Goal: Task Accomplishment & Management: Manage account settings

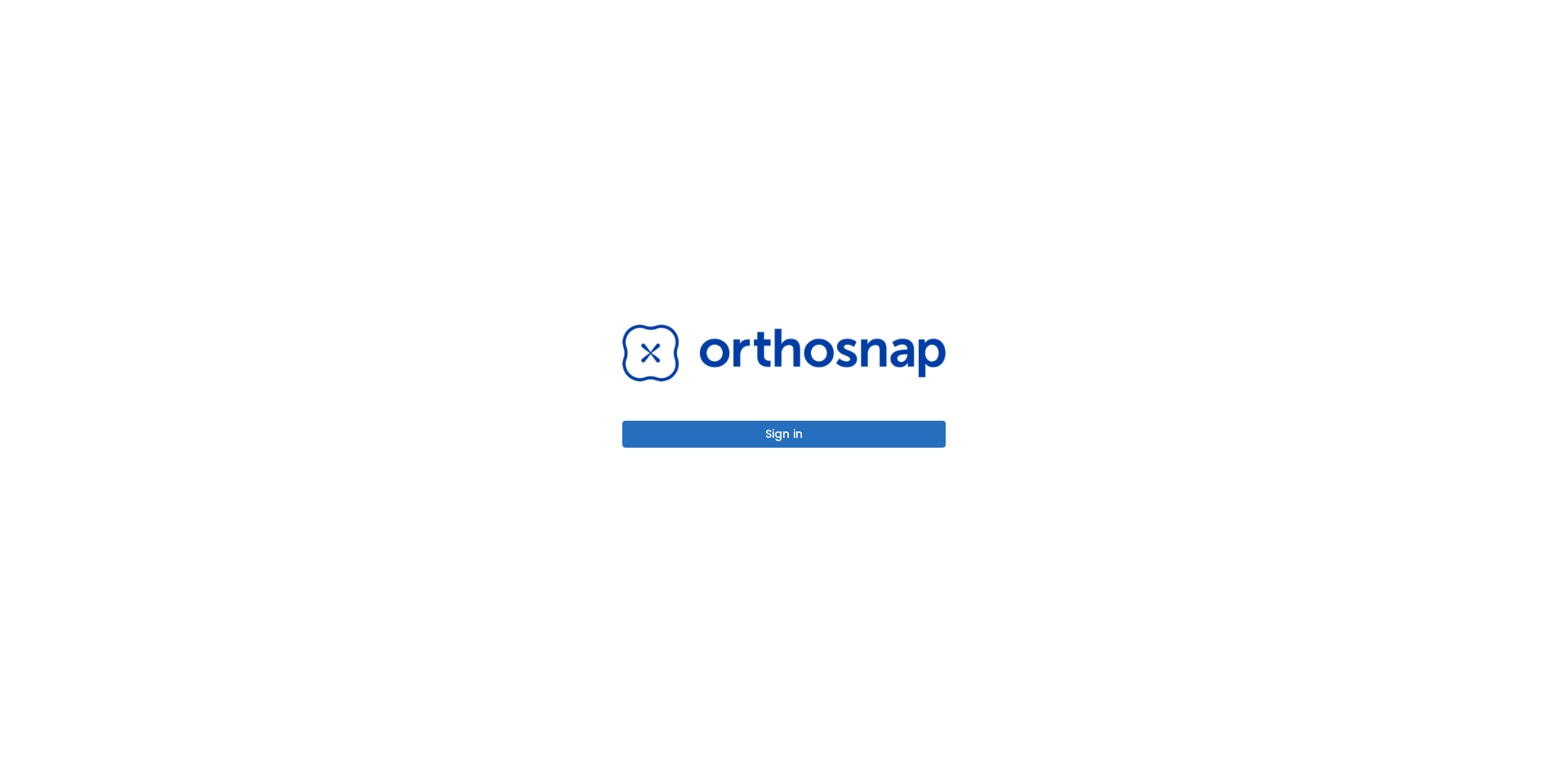
click at [801, 441] on button "Sign in" at bounding box center [784, 434] width 324 height 27
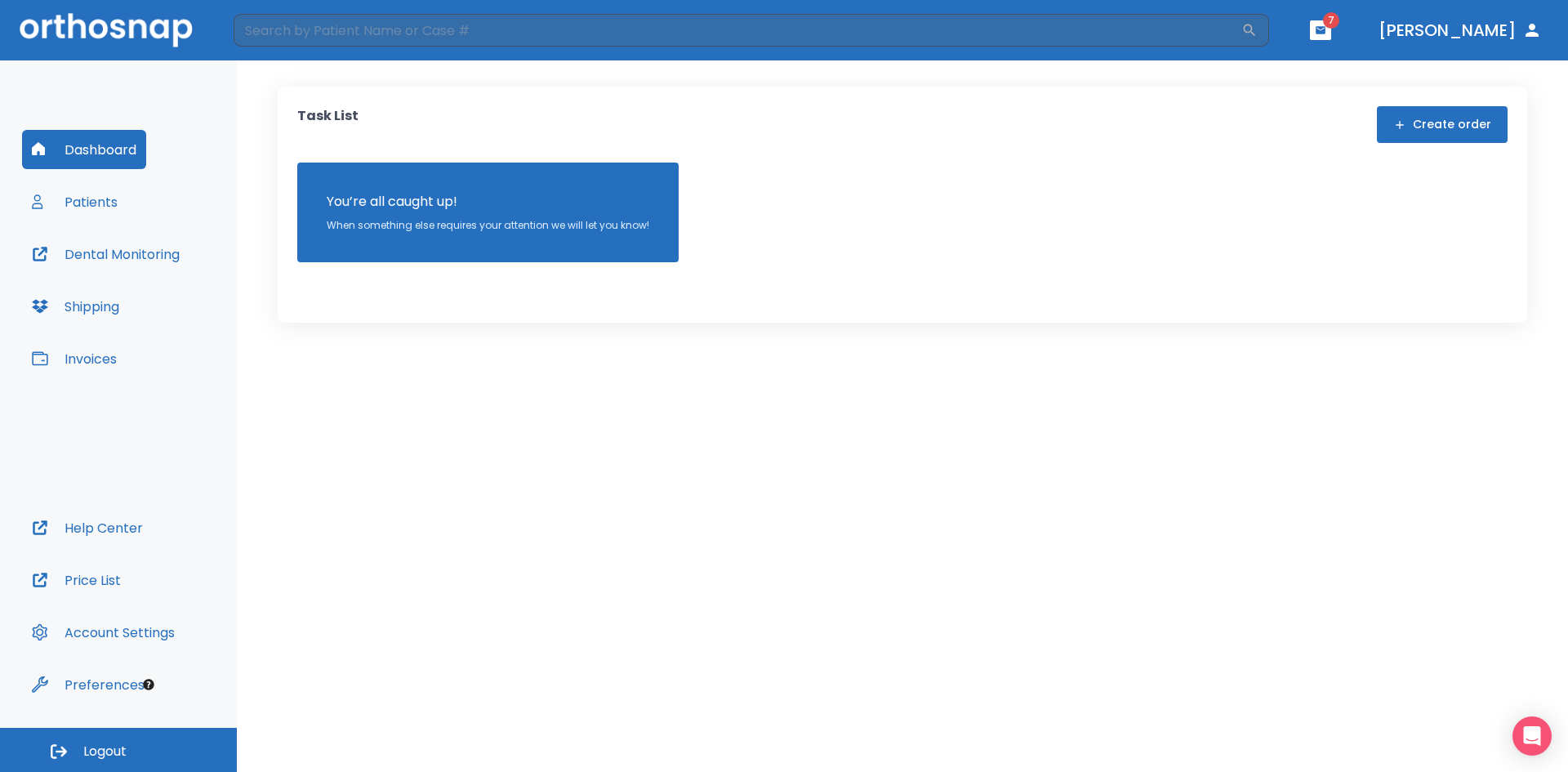
click at [108, 201] on button "Patients" at bounding box center [74, 202] width 105 height 40
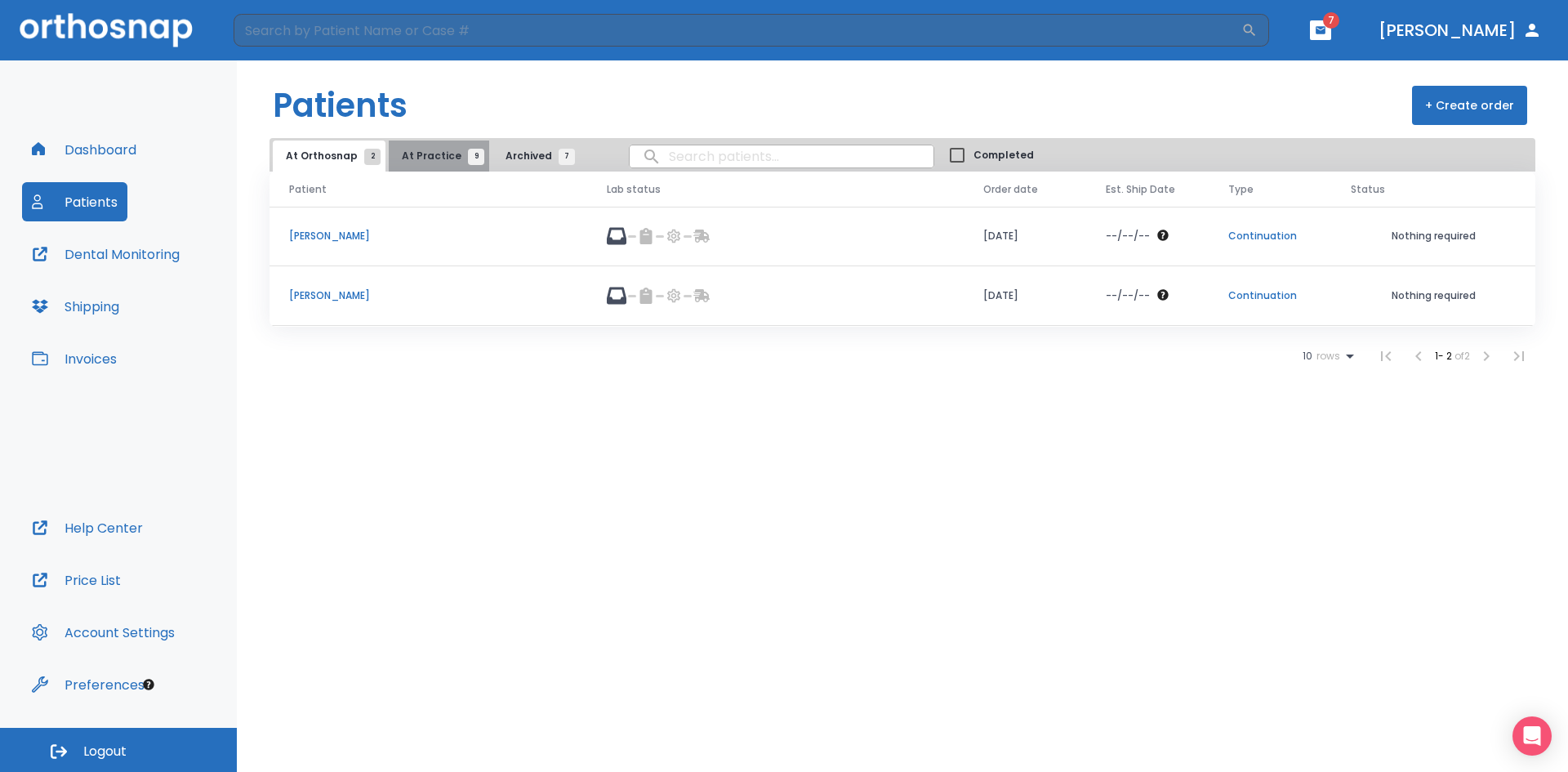
click at [468, 158] on span "9" at bounding box center [475, 156] width 16 height 16
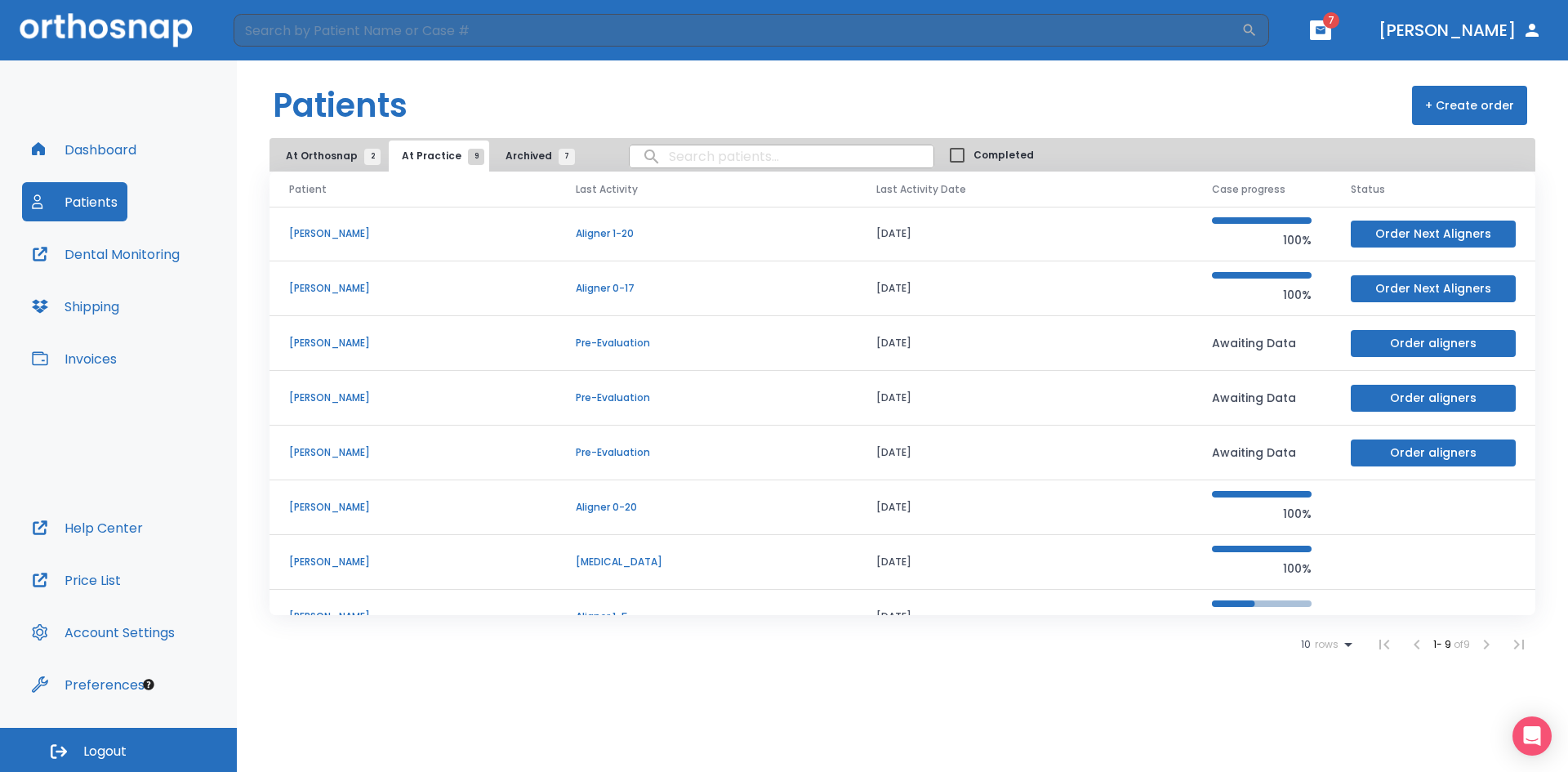
scroll to position [85, 0]
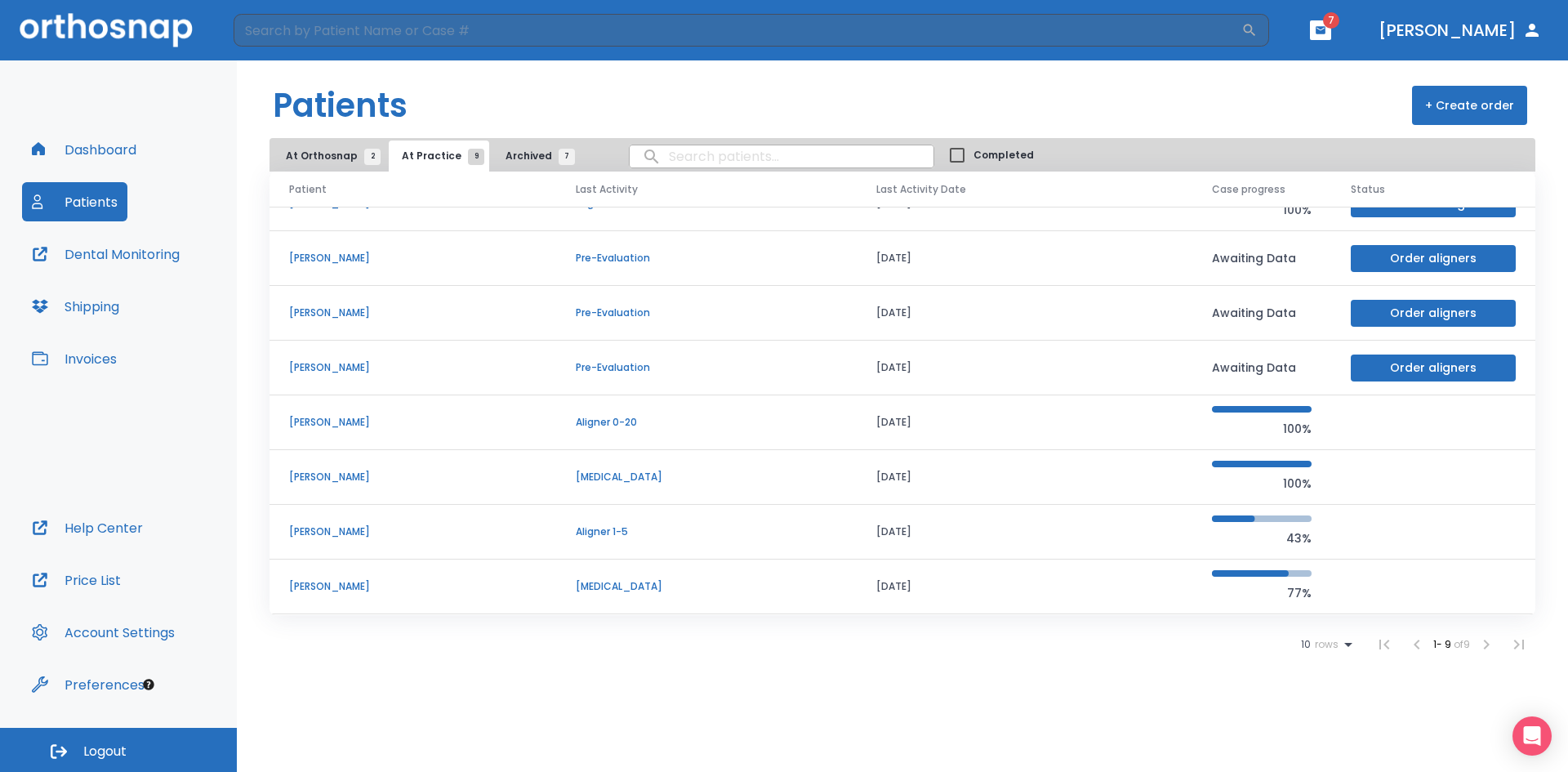
click at [383, 551] on td "[PERSON_NAME]" at bounding box center [412, 532] width 287 height 55
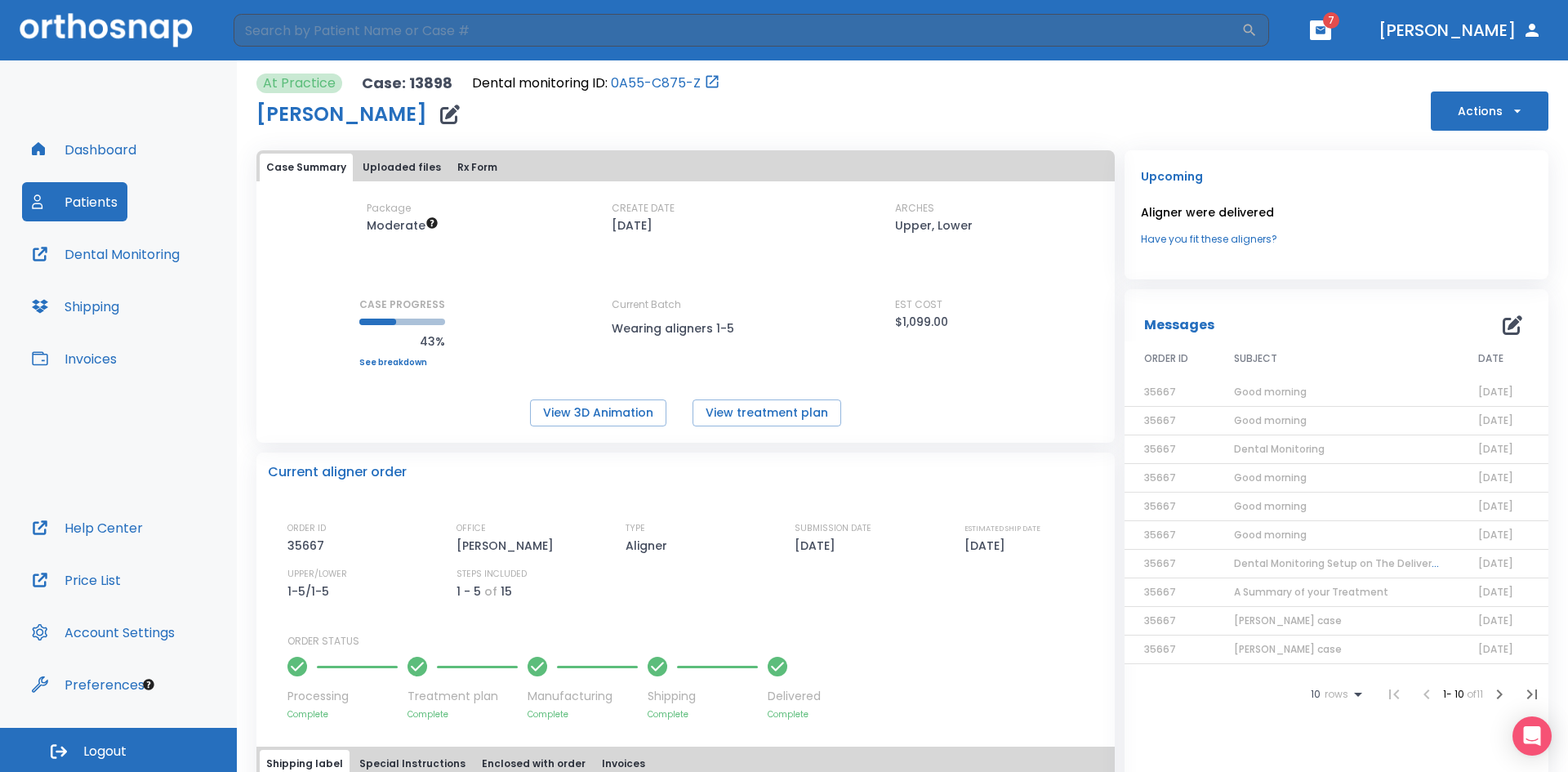
click at [1252, 390] on span "Good morning" at bounding box center [1270, 392] width 72 height 14
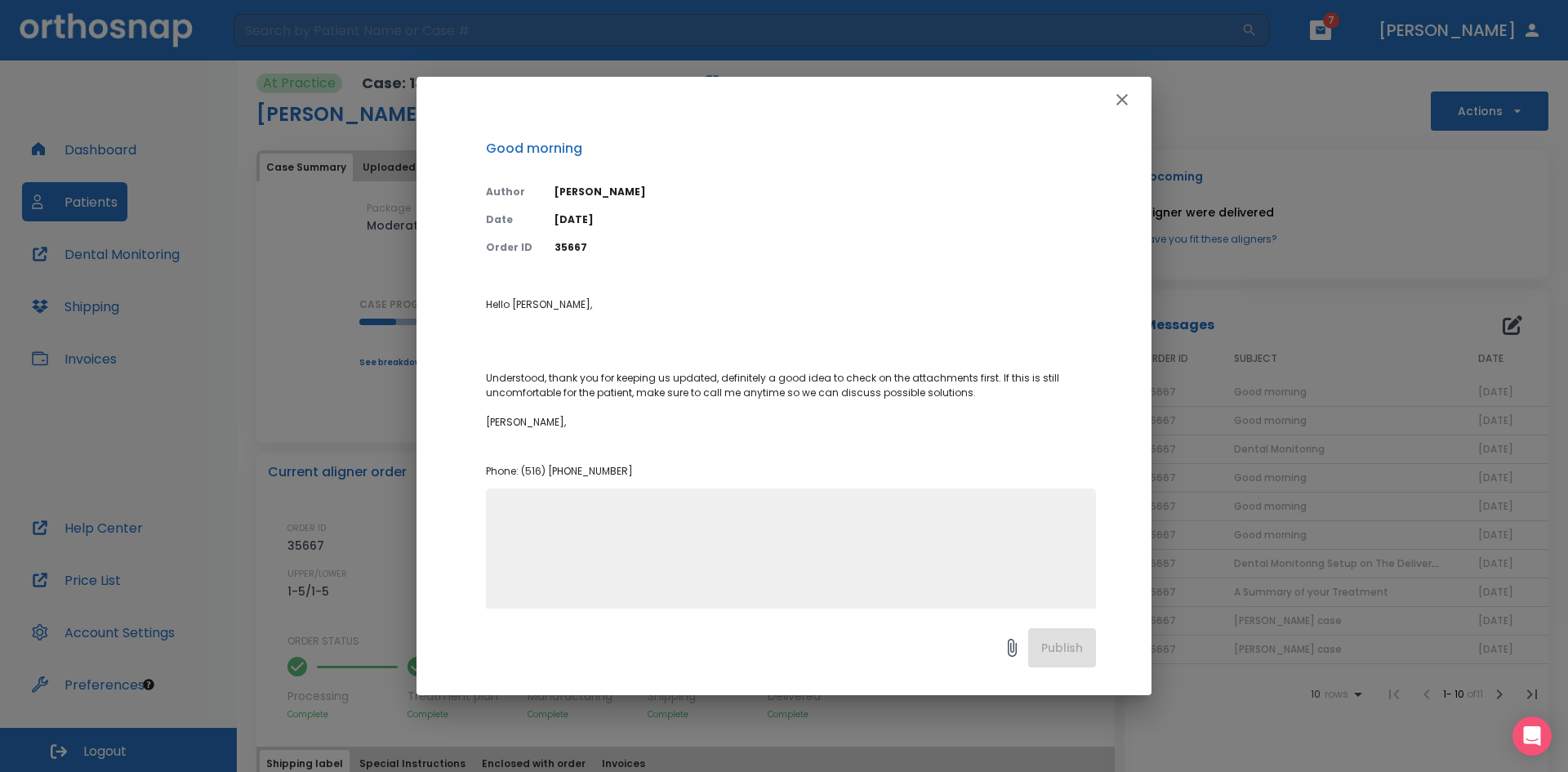
click at [1131, 106] on icon "button" at bounding box center [1122, 99] width 20 height 20
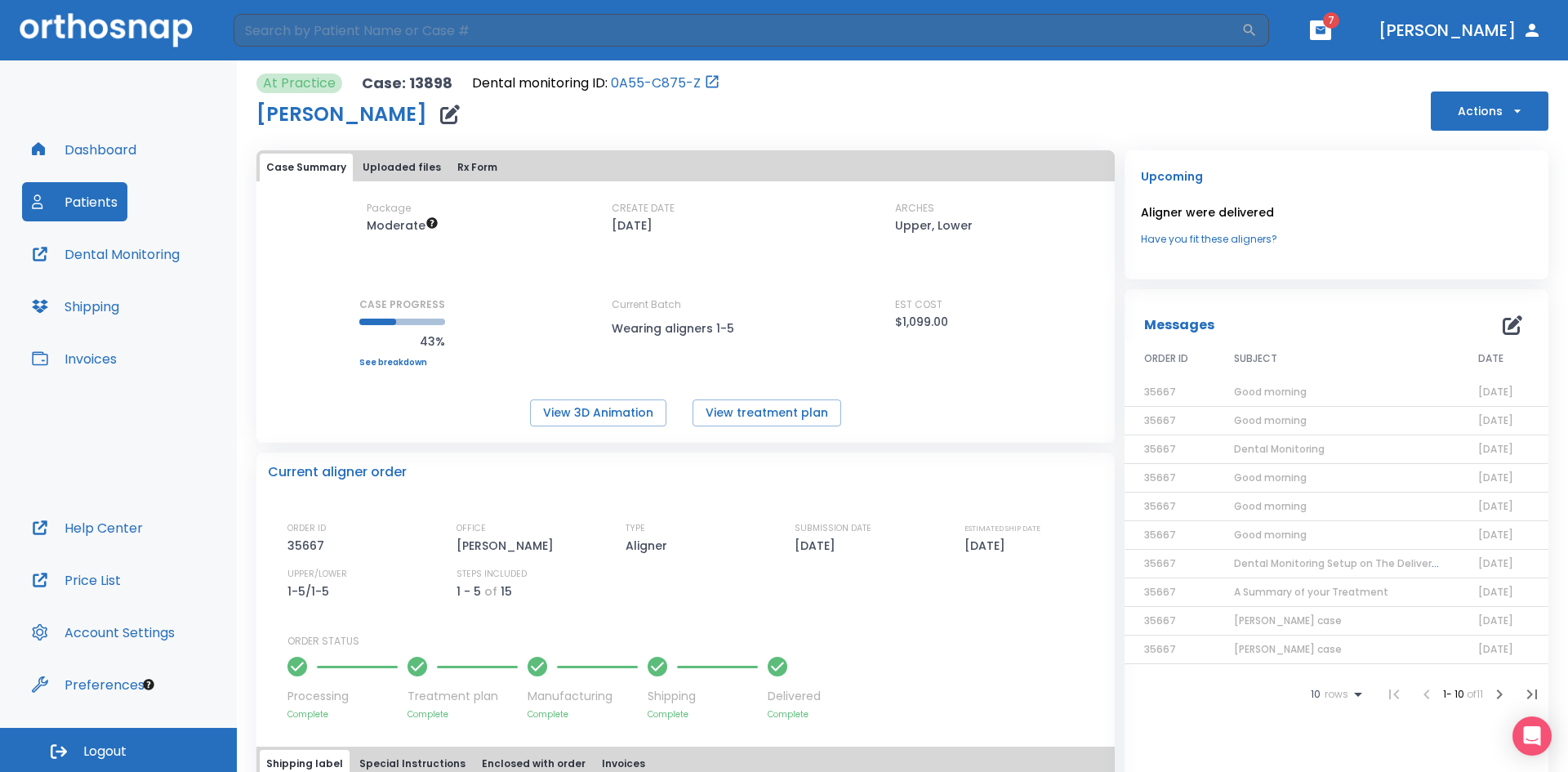
click at [1284, 417] on span "Good morning" at bounding box center [1270, 420] width 72 height 14
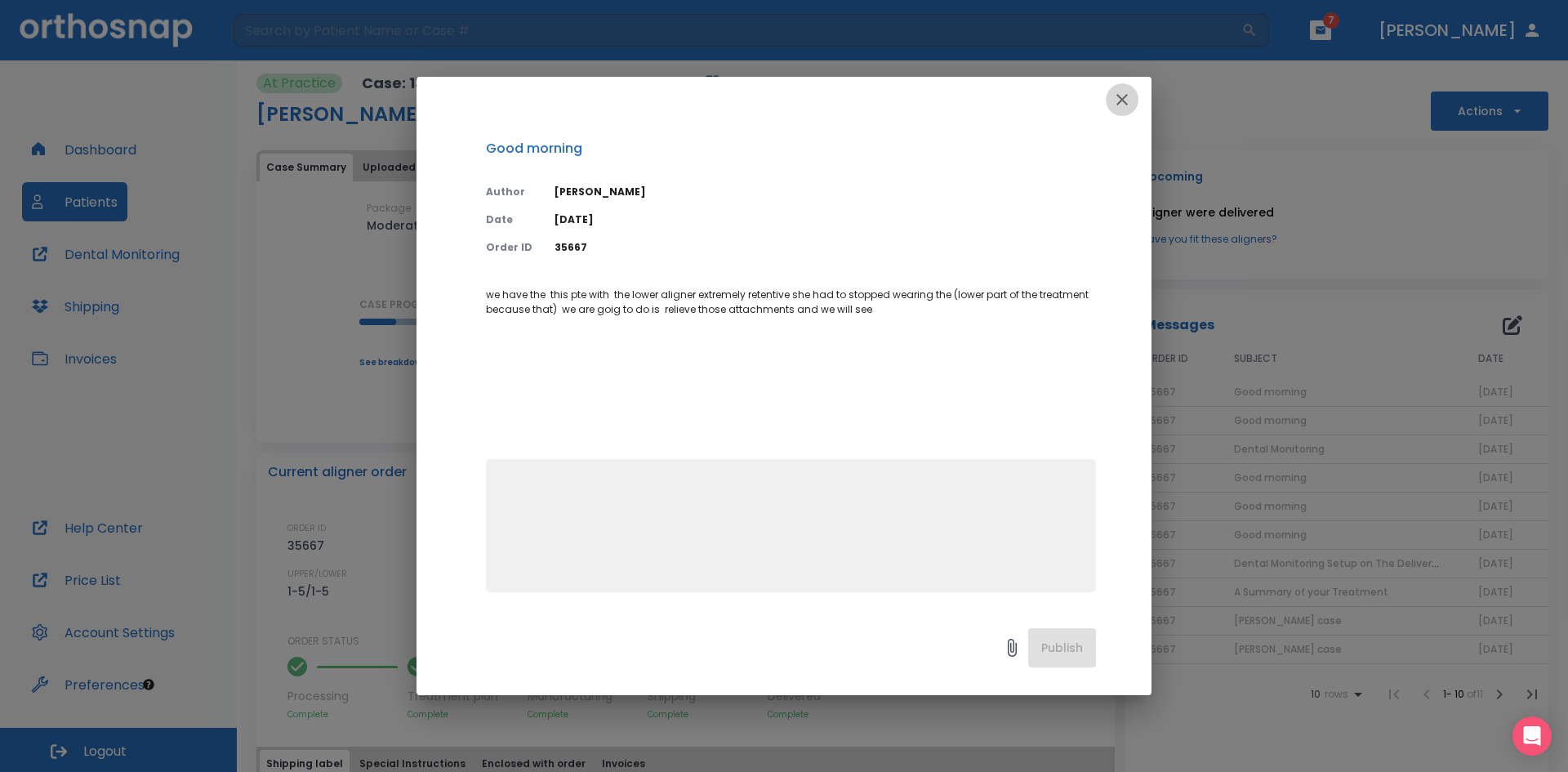
click at [1122, 100] on icon "button" at bounding box center [1122, 100] width 11 height 11
